Goal: Navigation & Orientation: Find specific page/section

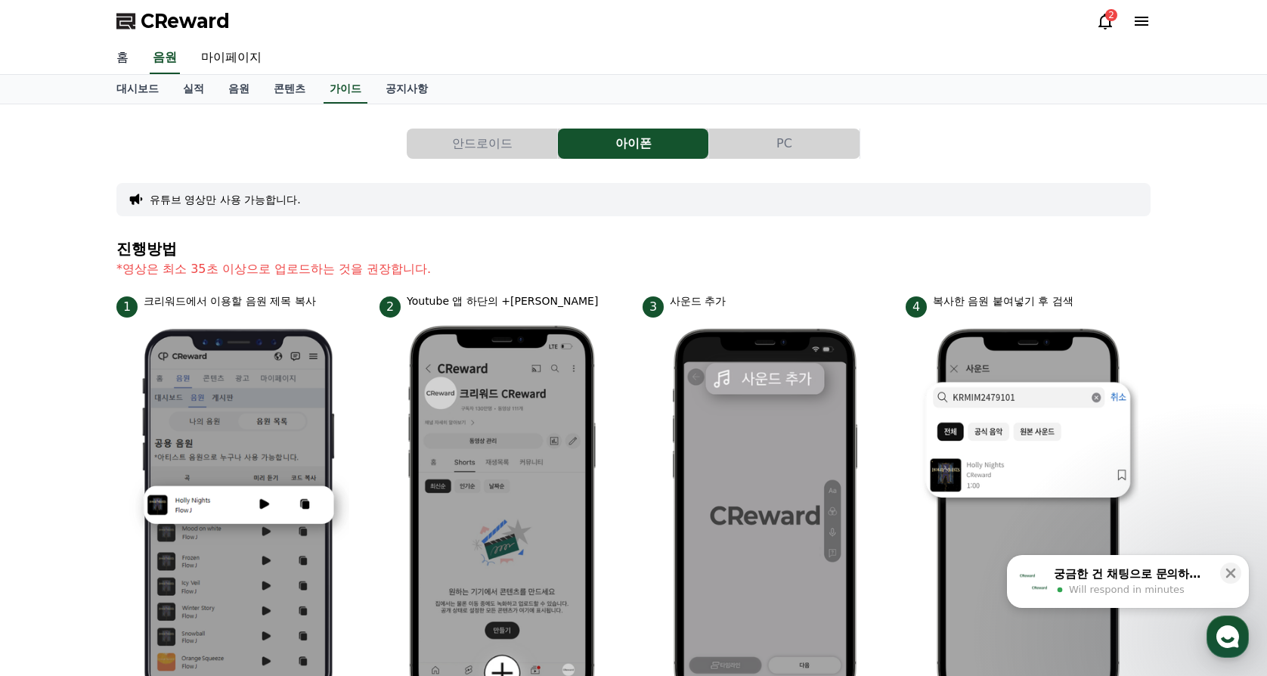
click at [121, 60] on link "홈" at bounding box center [122, 58] width 36 height 32
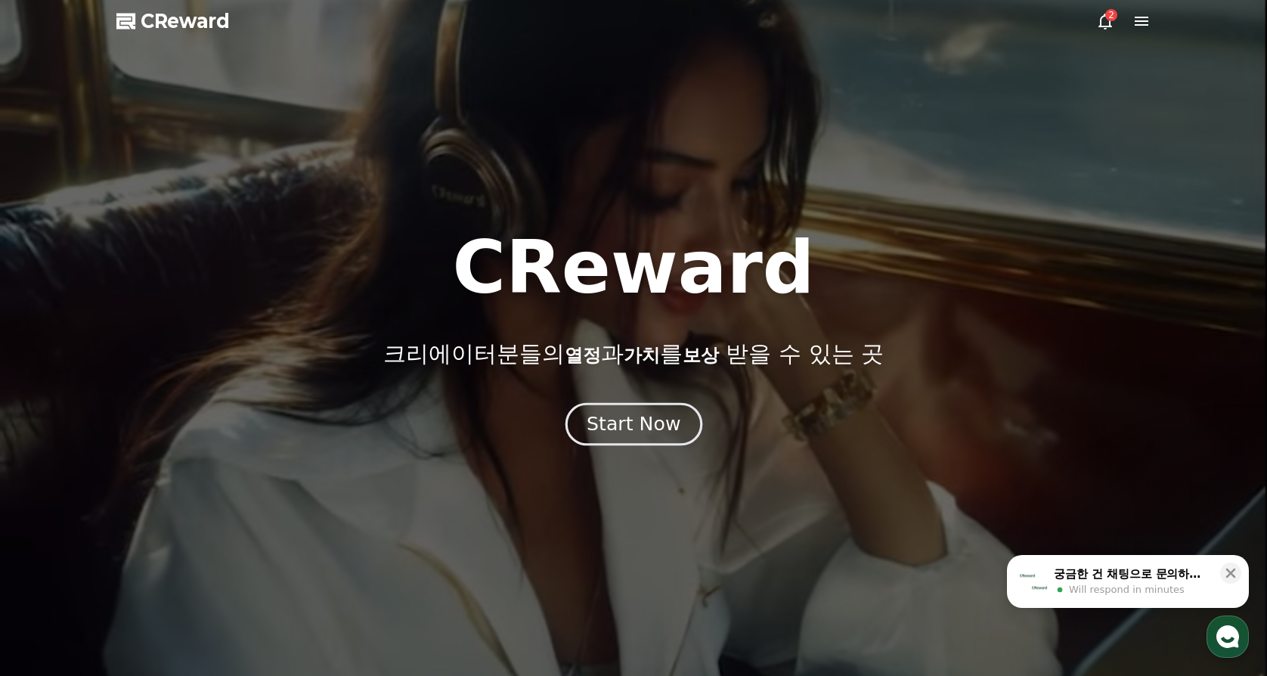
click at [642, 432] on div "Start Now" at bounding box center [634, 424] width 94 height 26
